Goal: Browse casually

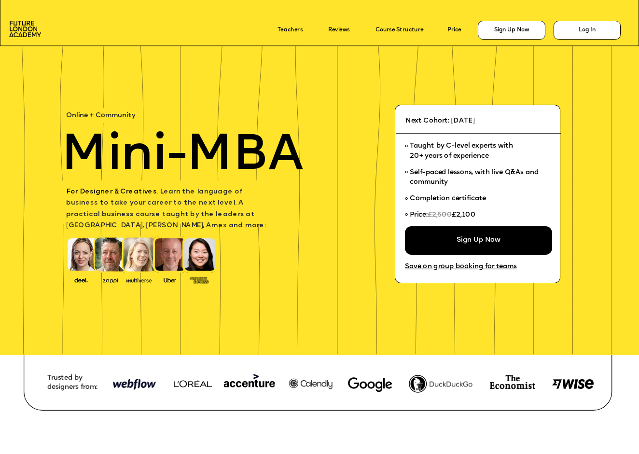
scroll to position [304, 0]
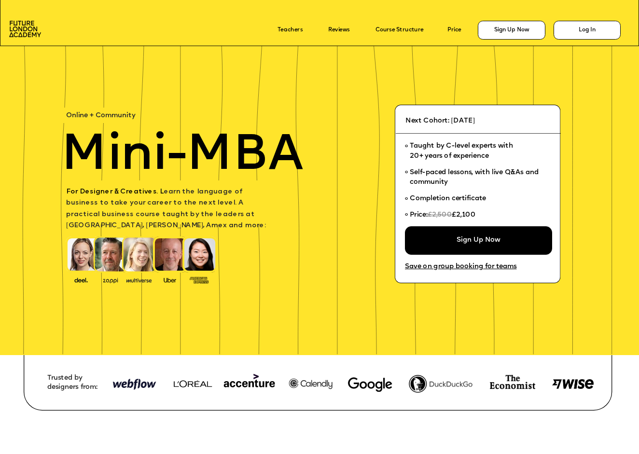
scroll to position [304, 0]
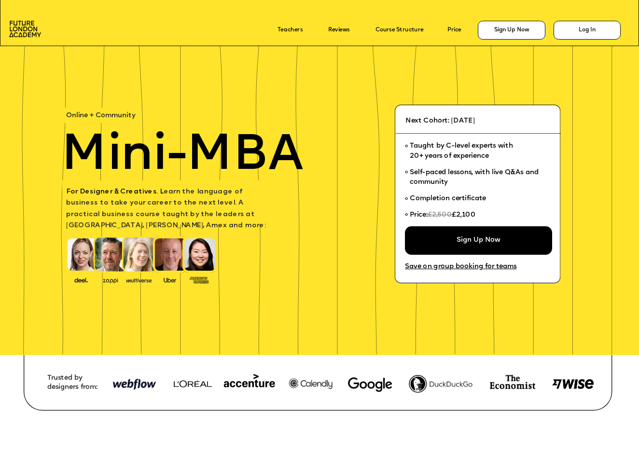
scroll to position [304, 0]
